Goal: Information Seeking & Learning: Learn about a topic

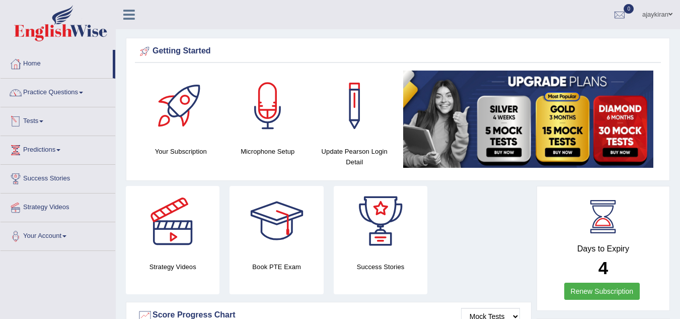
click at [88, 114] on link "Tests" at bounding box center [58, 119] width 115 height 25
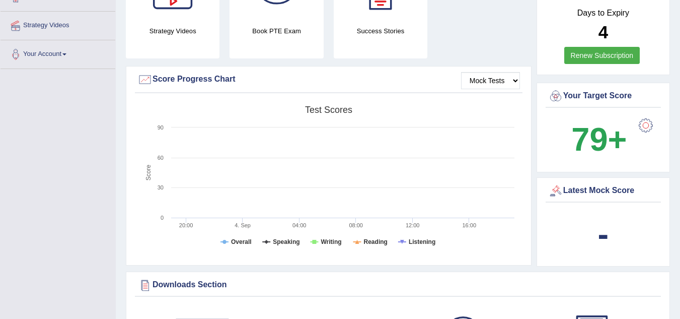
scroll to position [235, 0]
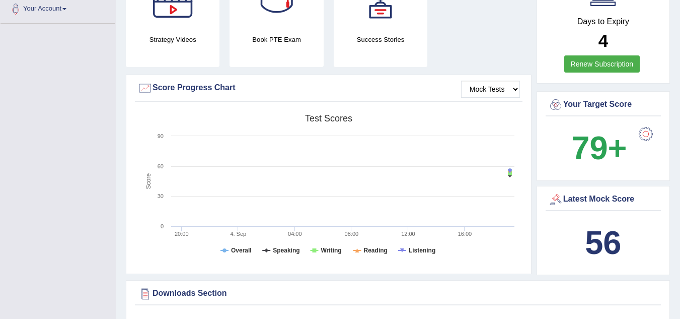
scroll to position [235, 0]
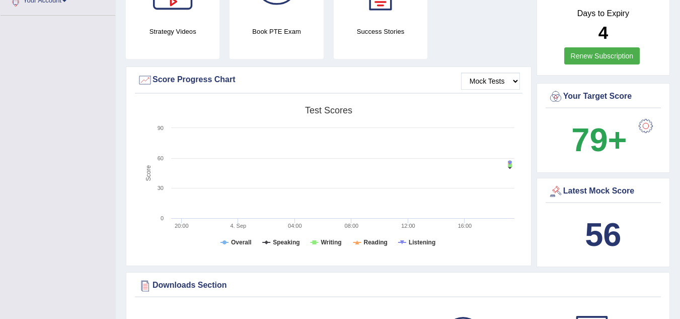
click at [605, 236] on b "56" at bounding box center [603, 234] width 36 height 37
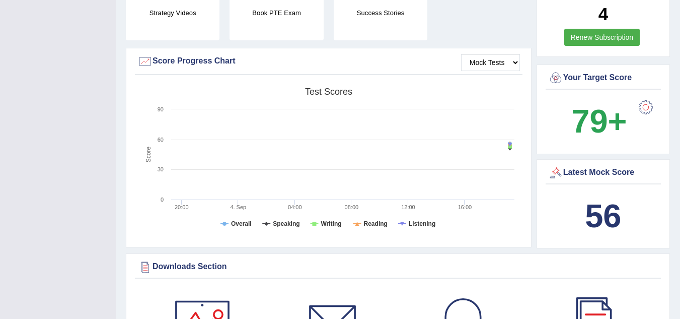
scroll to position [252, 0]
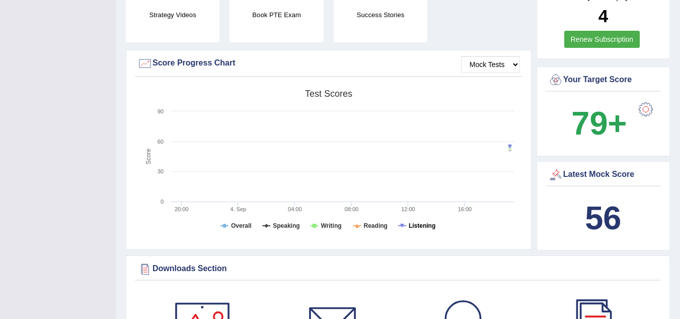
click at [428, 228] on tspan "Listening" at bounding box center [422, 225] width 27 height 7
click at [429, 226] on tspan "Listening" at bounding box center [422, 225] width 27 height 7
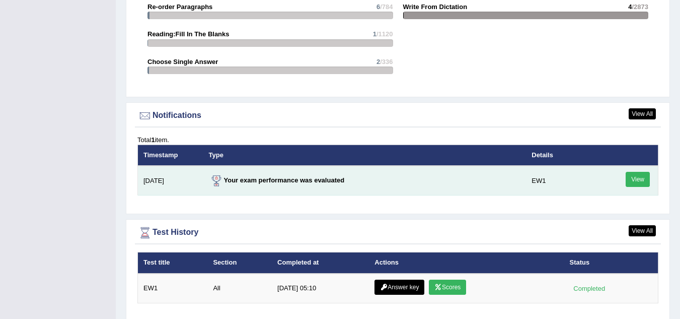
scroll to position [1142, 0]
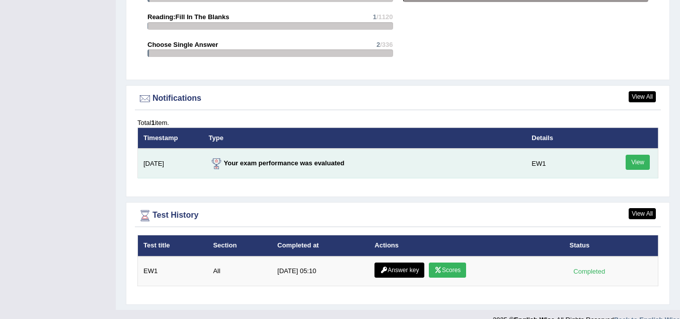
click at [635, 161] on link "View" at bounding box center [638, 162] width 24 height 15
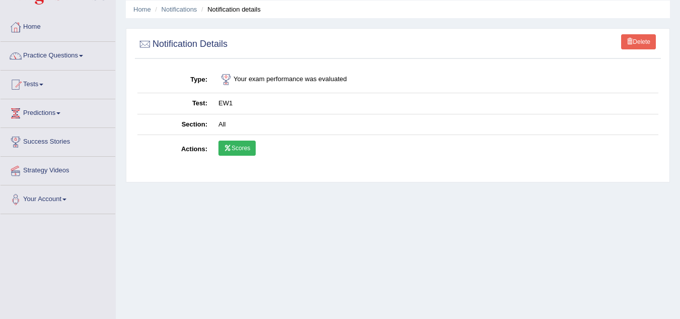
scroll to position [34, 0]
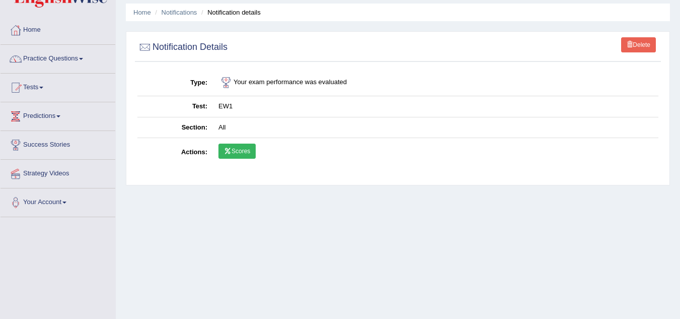
click at [224, 153] on link "Scores" at bounding box center [237, 151] width 37 height 15
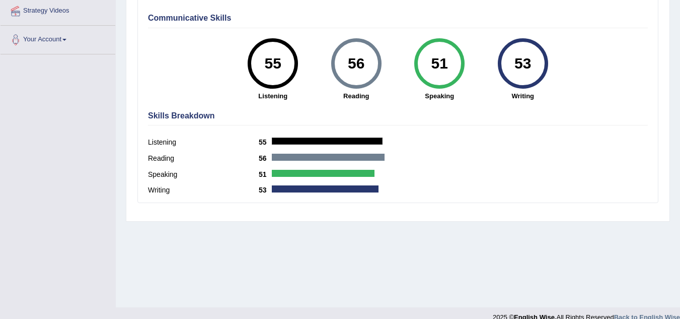
scroll to position [193, 0]
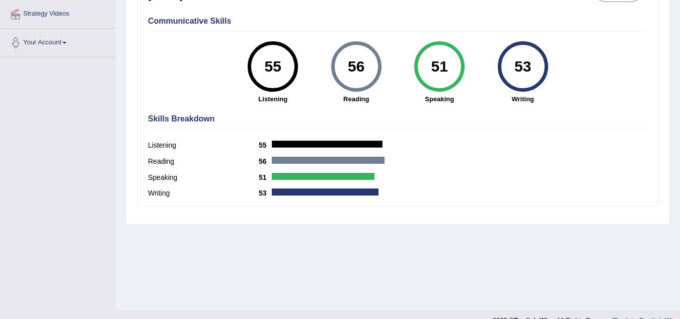
click at [278, 143] on div at bounding box center [327, 144] width 111 height 7
click at [286, 159] on div at bounding box center [328, 160] width 113 height 7
click at [286, 174] on div at bounding box center [323, 176] width 103 height 7
click at [285, 189] on div at bounding box center [325, 191] width 107 height 7
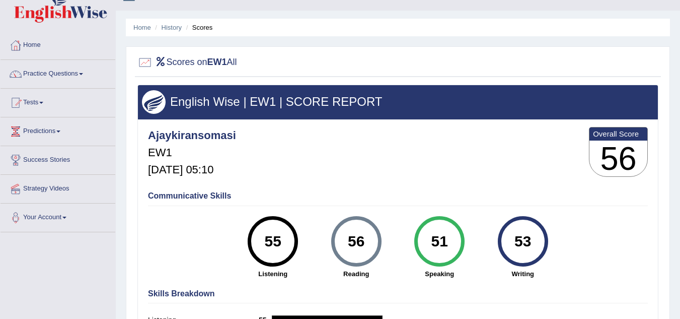
scroll to position [9, 0]
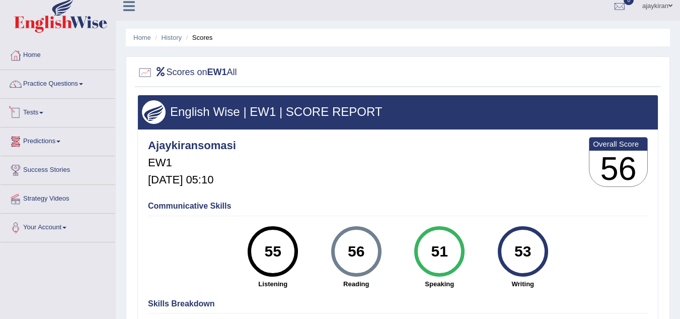
click at [46, 112] on link "Tests" at bounding box center [58, 111] width 115 height 25
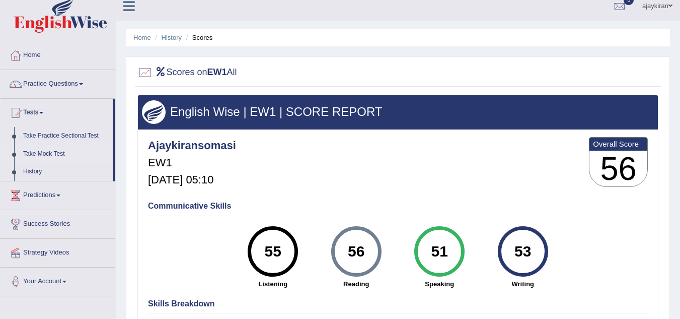
click at [75, 152] on link "Take Mock Test" at bounding box center [66, 154] width 94 height 18
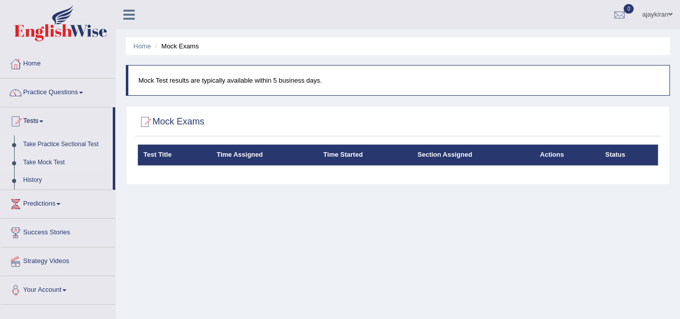
click at [82, 148] on link "Take Practice Sectional Test" at bounding box center [66, 144] width 94 height 18
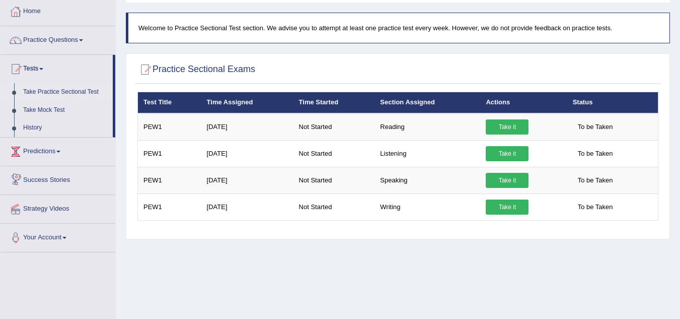
scroll to position [50, 0]
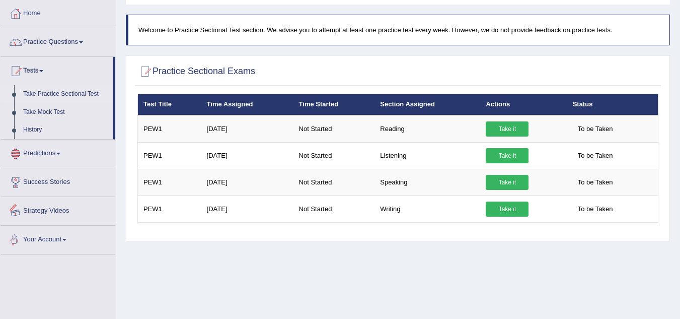
click at [58, 235] on link "Your Account" at bounding box center [58, 238] width 115 height 25
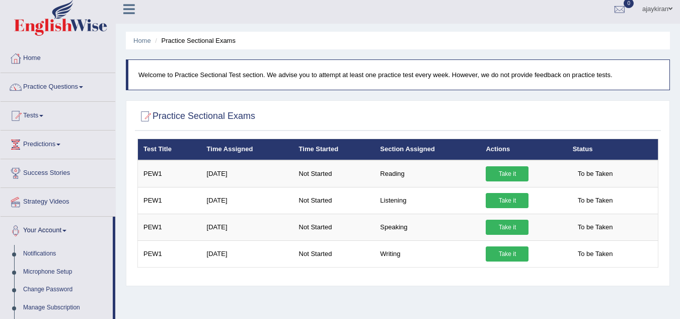
scroll to position [0, 0]
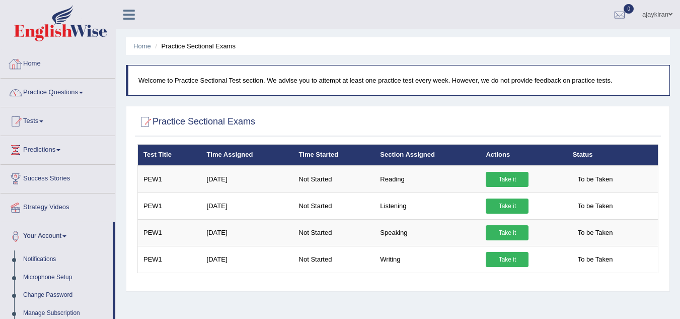
click at [58, 63] on link "Home" at bounding box center [58, 62] width 115 height 25
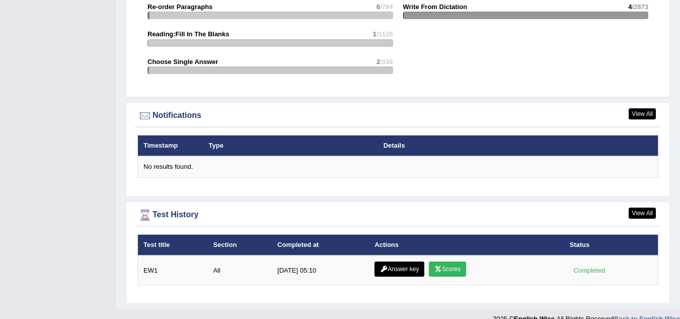
scroll to position [1140, 0]
